Goal: Task Accomplishment & Management: Complete application form

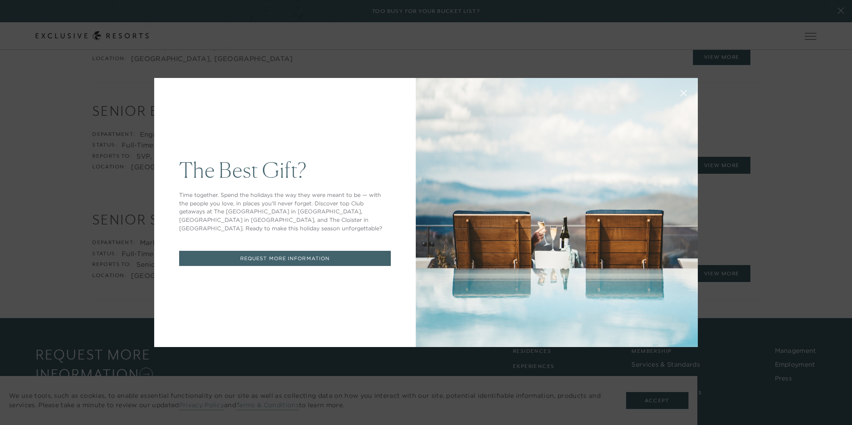
click at [681, 94] on icon at bounding box center [684, 94] width 6 height 6
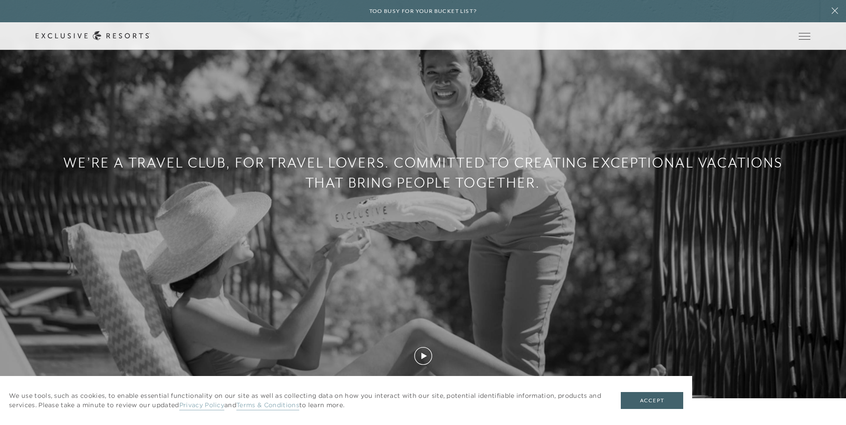
scroll to position [736, 0]
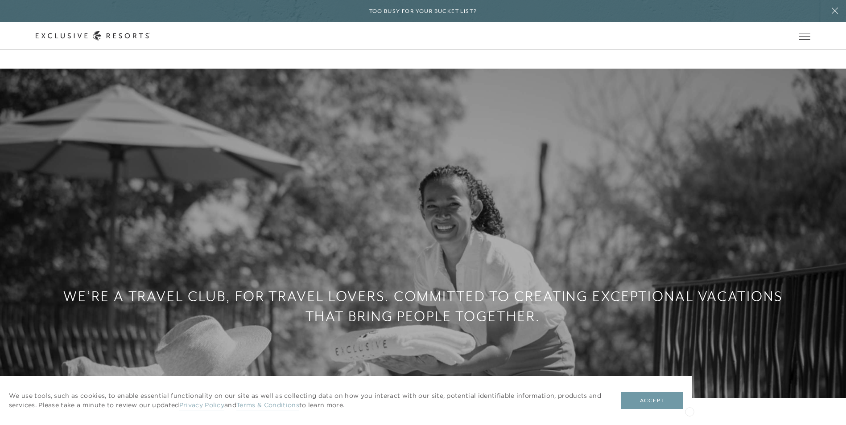
click at [677, 405] on button "Accept" at bounding box center [652, 400] width 62 height 17
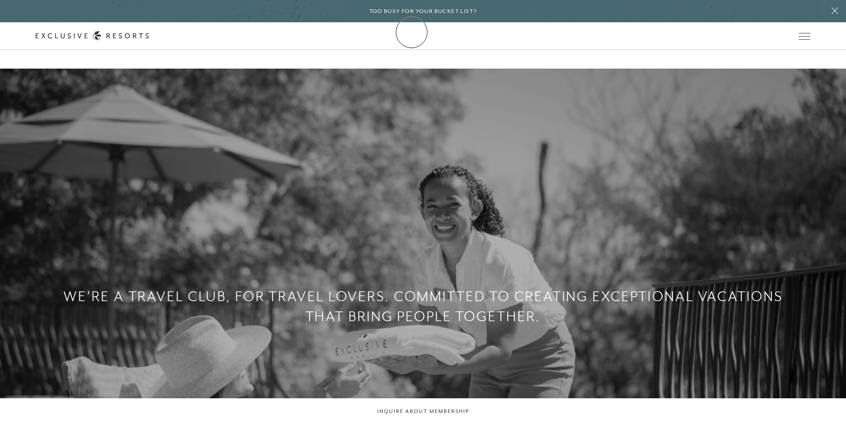
click at [150, 32] on icon at bounding box center [93, 35] width 114 height 9
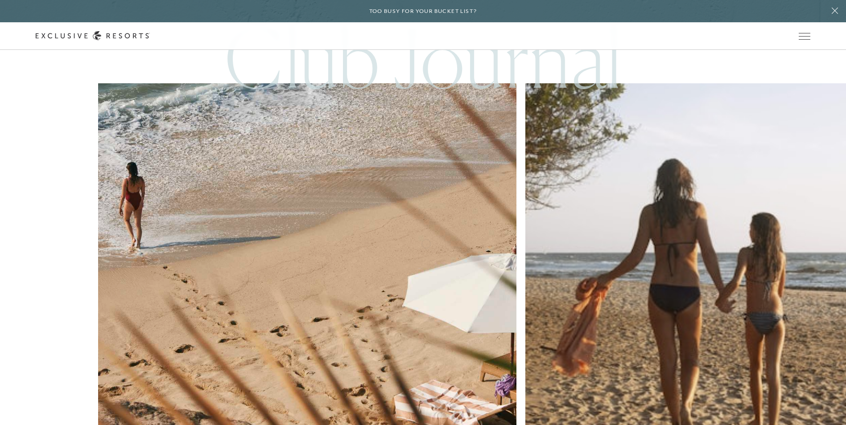
scroll to position [3952, 0]
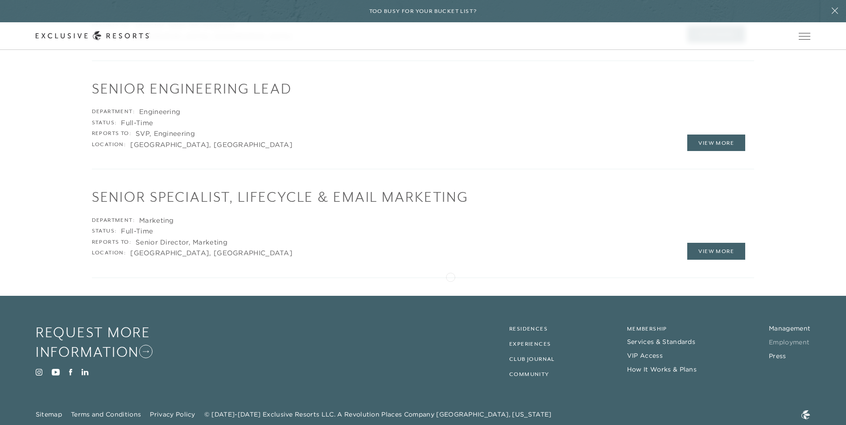
scroll to position [1895, 0]
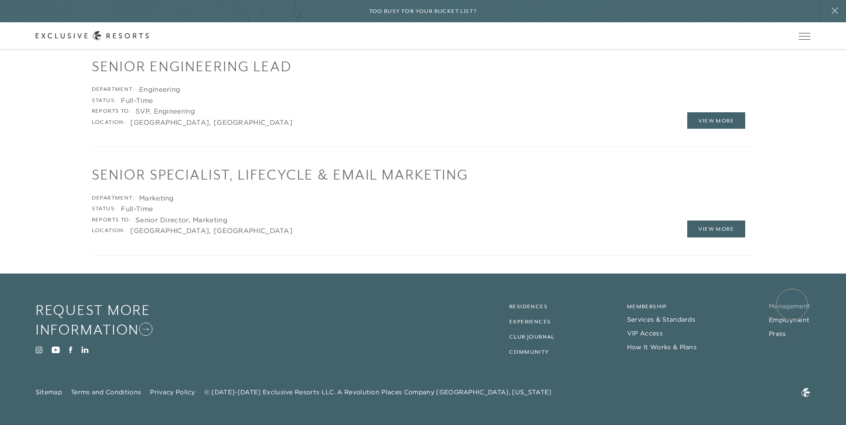
click at [792, 305] on link "Management" at bounding box center [789, 306] width 41 height 8
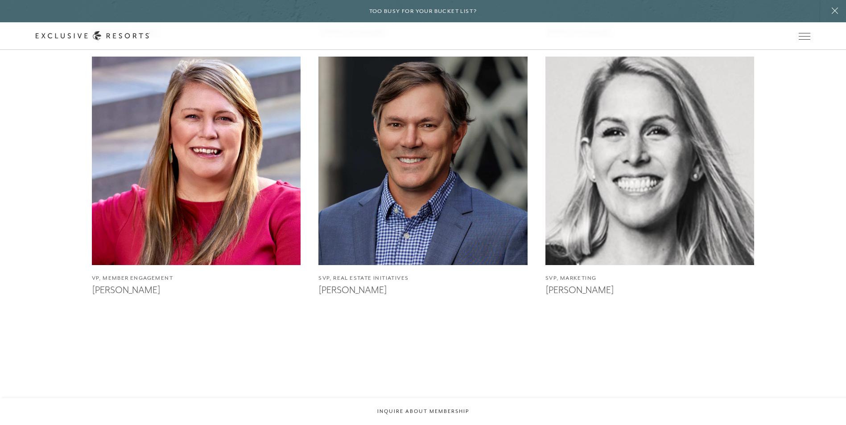
scroll to position [1427, 0]
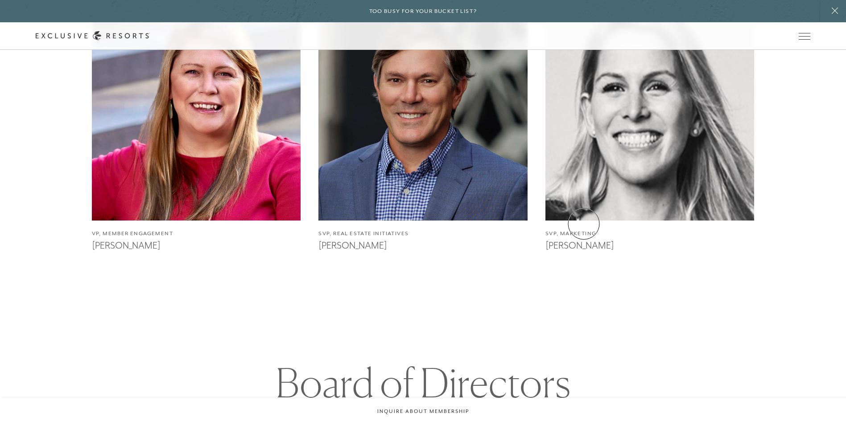
click at [586, 206] on img at bounding box center [650, 116] width 230 height 230
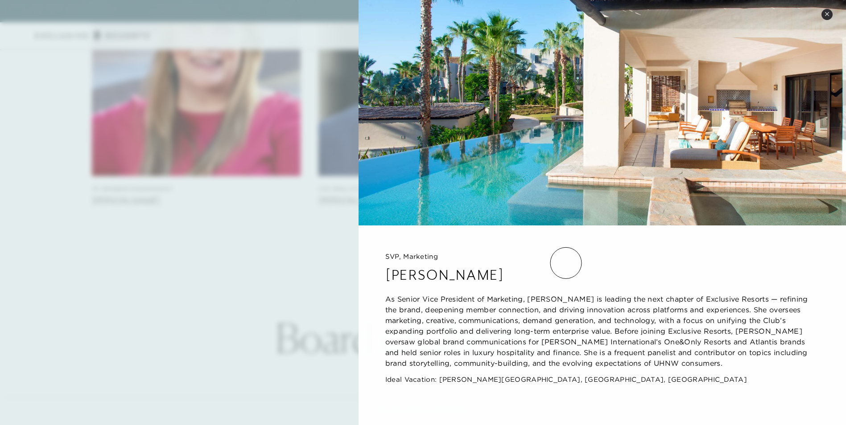
scroll to position [1605, 0]
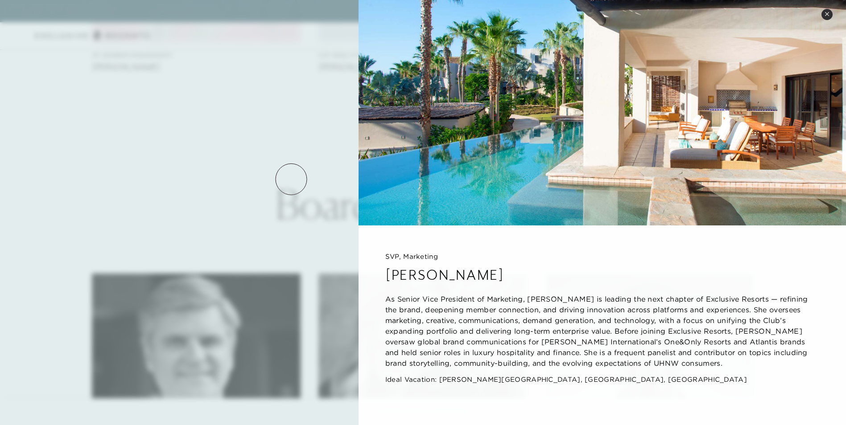
click at [291, 179] on div at bounding box center [423, 212] width 846 height 425
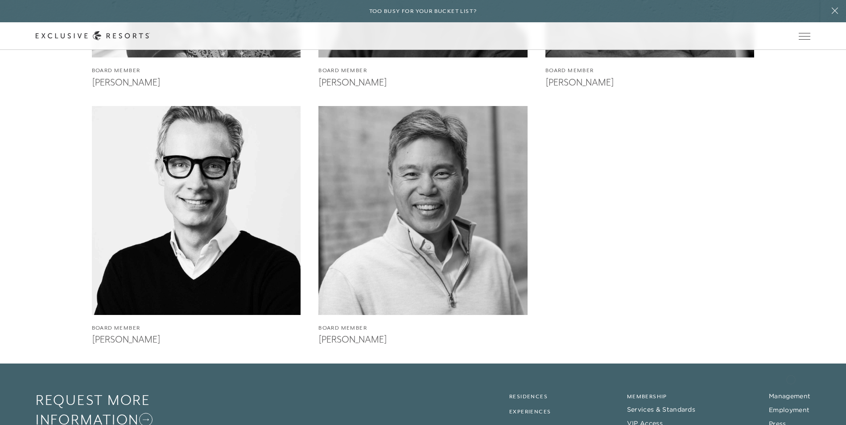
scroll to position [2377, 0]
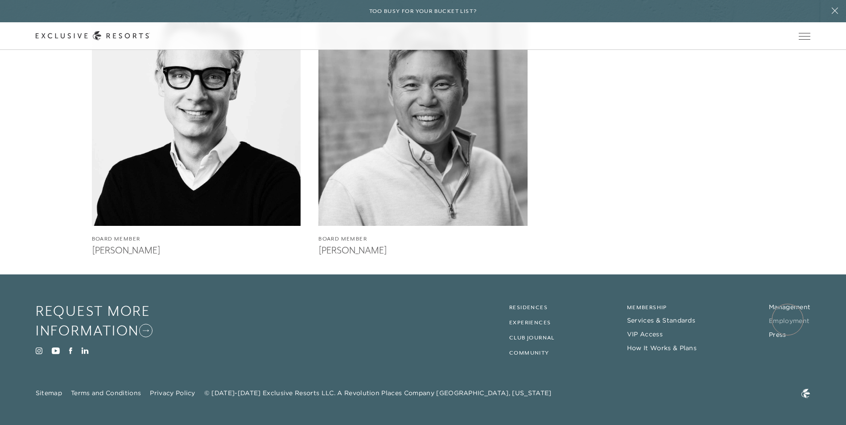
click at [787, 320] on link "Employment" at bounding box center [789, 321] width 41 height 8
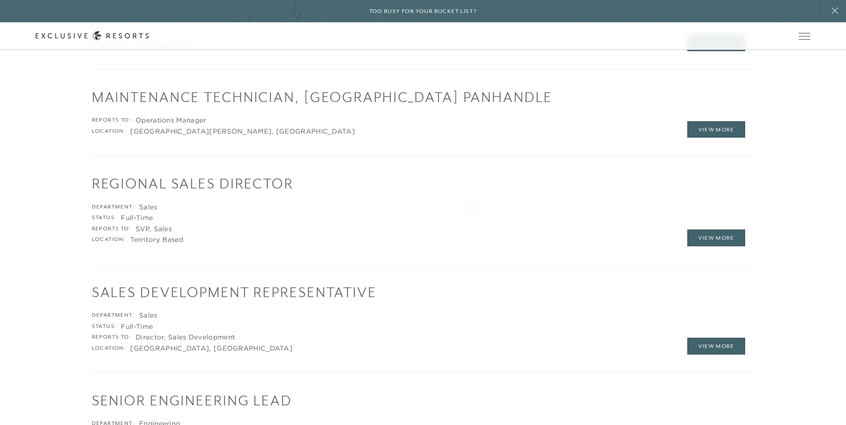
scroll to position [1895, 0]
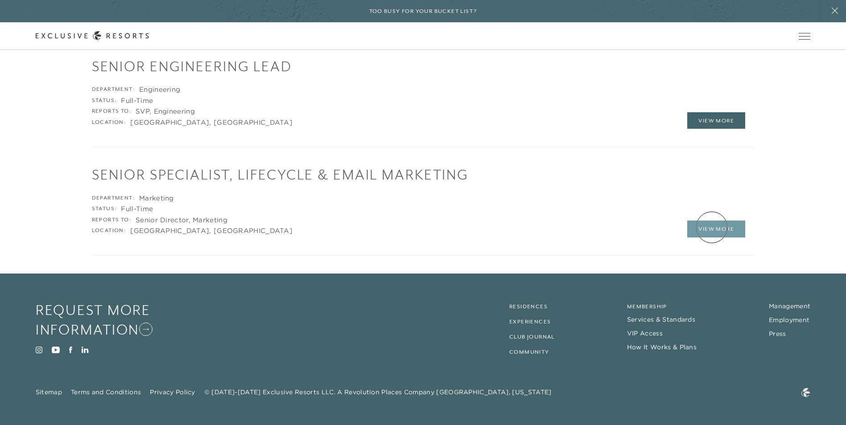
click at [712, 227] on link "View More" at bounding box center [716, 229] width 58 height 17
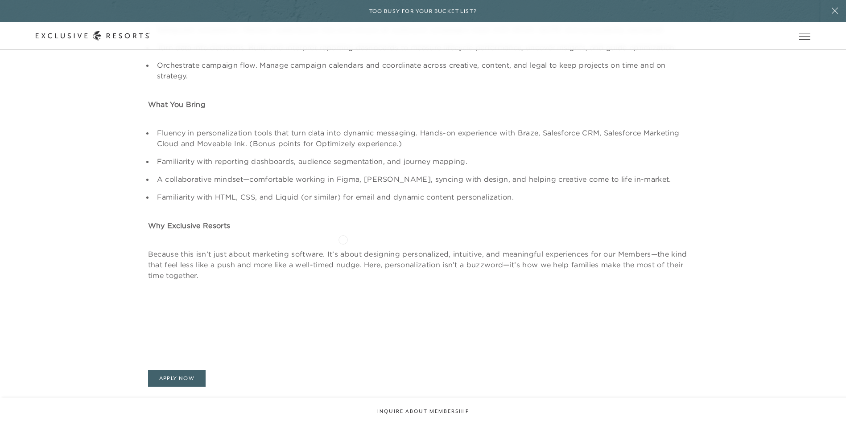
scroll to position [738, 0]
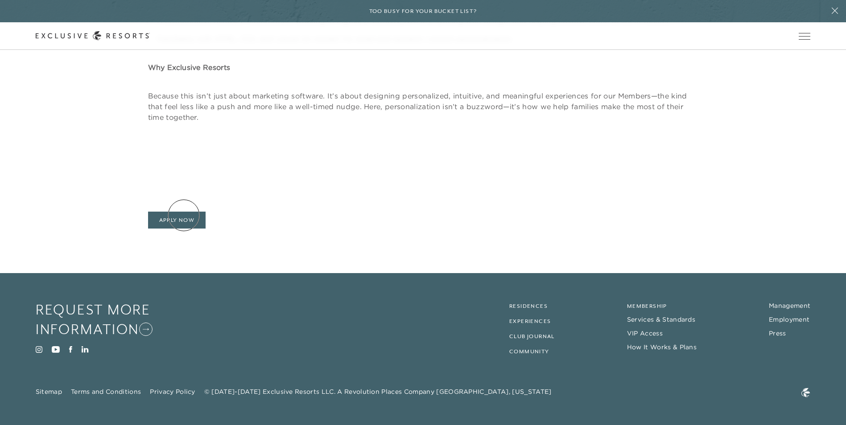
drag, startPoint x: 180, startPoint y: 209, endPoint x: 192, endPoint y: 224, distance: 19.0
click at [179, 209] on div "Apply Now" at bounding box center [423, 207] width 846 height 44
click at [196, 228] on link "Apply Now" at bounding box center [177, 220] width 58 height 17
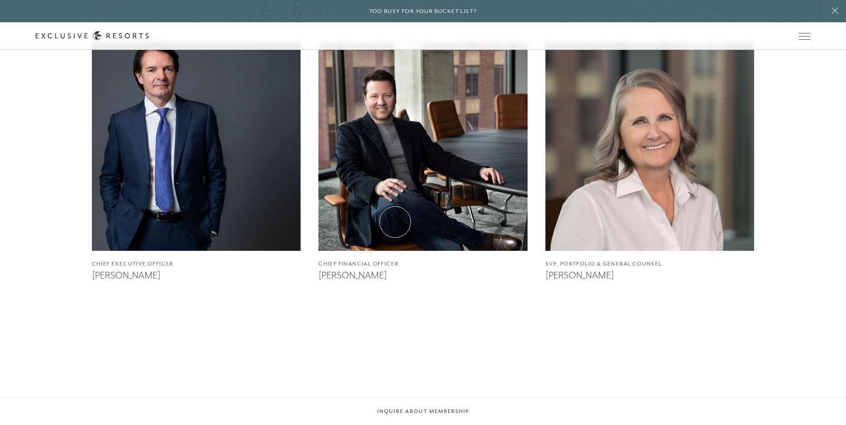
scroll to position [847, 0]
